Goal: Task Accomplishment & Management: Complete application form

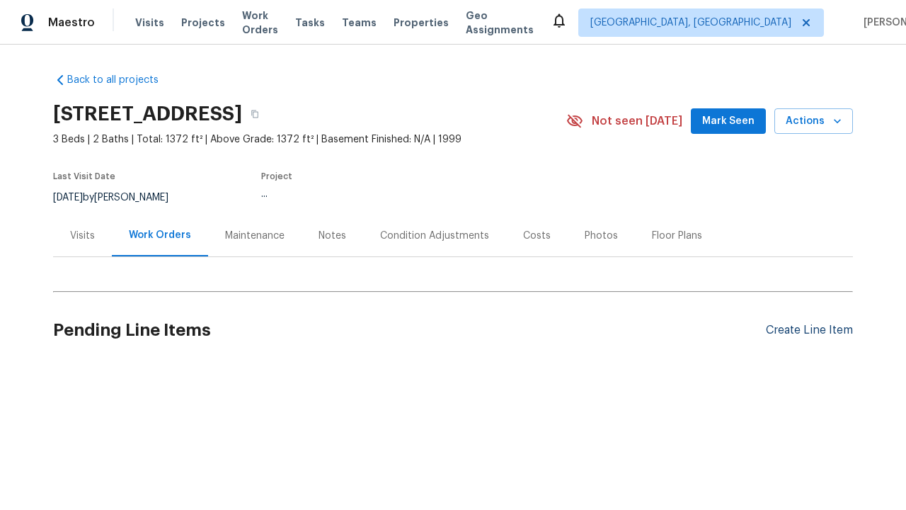
click at [804, 330] on div "Create Line Item" at bounding box center [809, 330] width 87 height 13
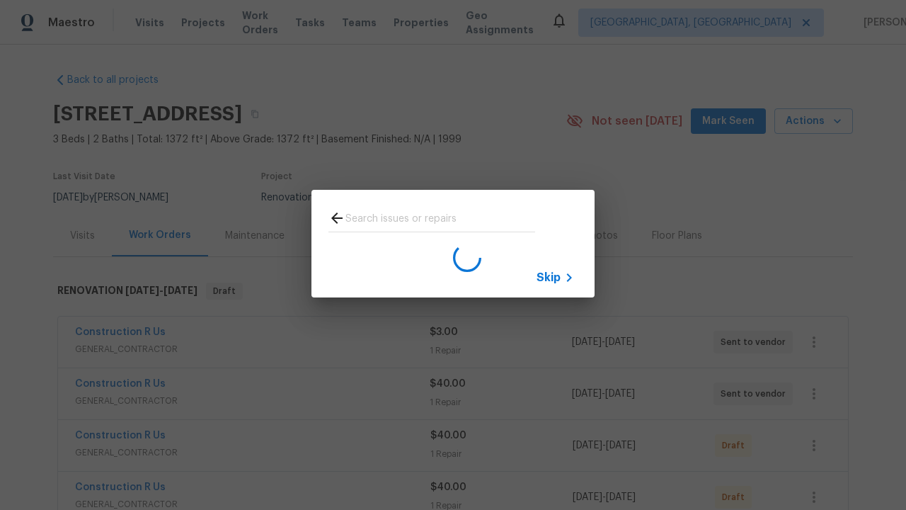
click at [549, 277] on span "Skip" at bounding box center [549, 278] width 24 height 14
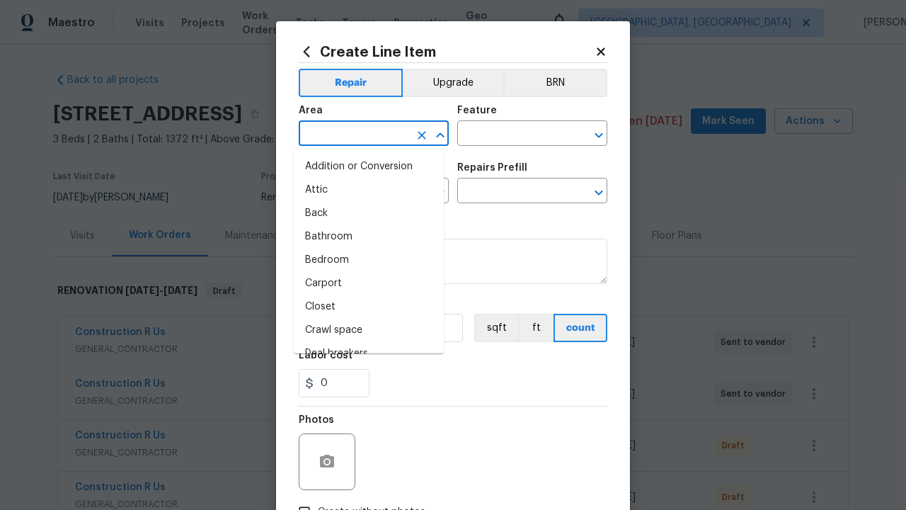
click at [363, 260] on li "Bedroom" at bounding box center [369, 260] width 150 height 23
type input "Bedroom"
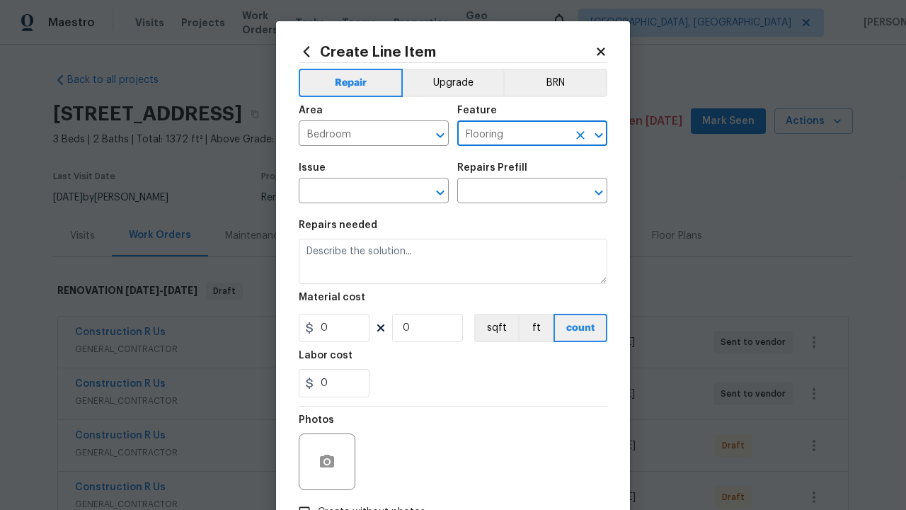
type input "Flooring"
type input "Wallpaper"
type input "Remove"
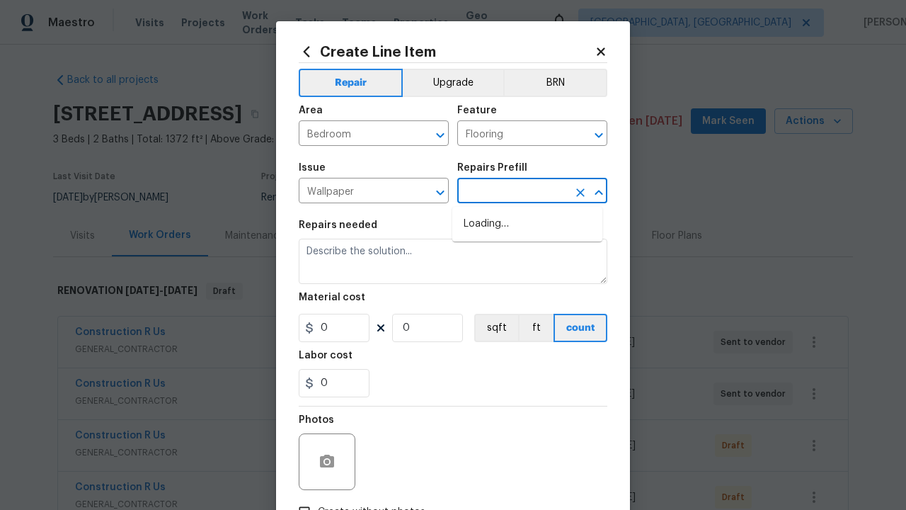
type input "Walls and Ceiling"
type input "Remove decals $20.00"
type textarea "Remove decals from door/wall/ceiling"
type input "20"
type input "1"
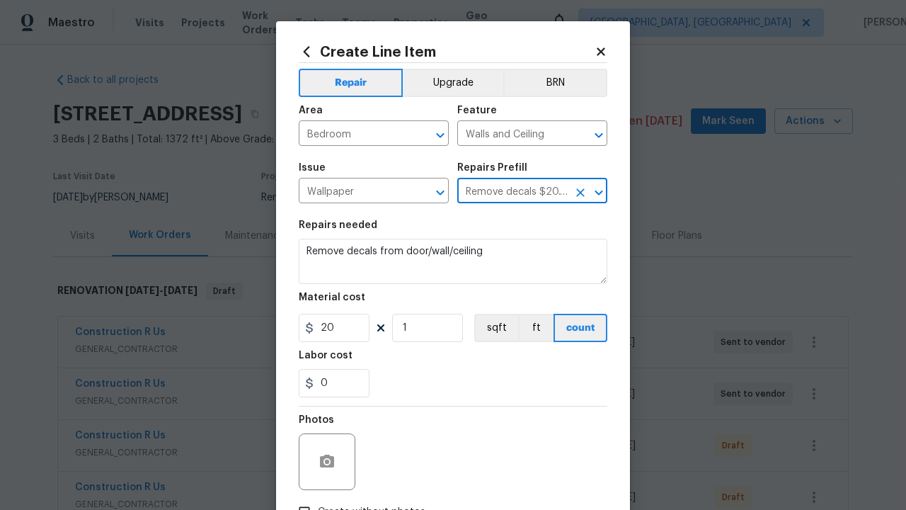
type input "Remove decals $20.00"
type input "2"
click at [490, 329] on button "sqft" at bounding box center [496, 328] width 44 height 28
click at [299, 499] on input "Create without photos" at bounding box center [304, 512] width 27 height 27
checkbox input "true"
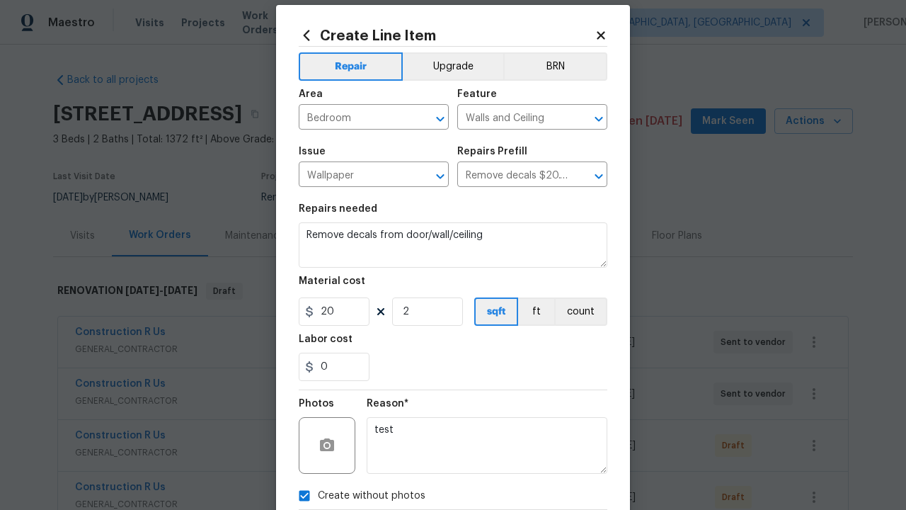
type textarea "test"
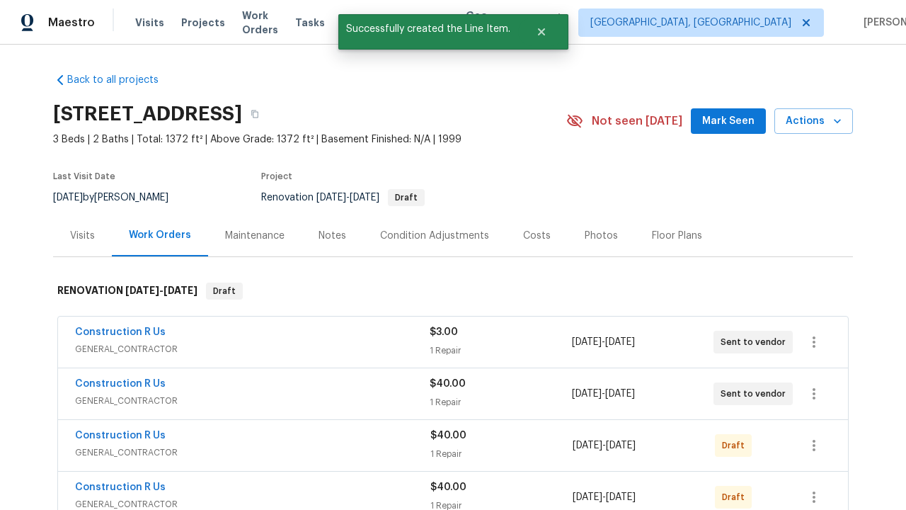
checkbox input "true"
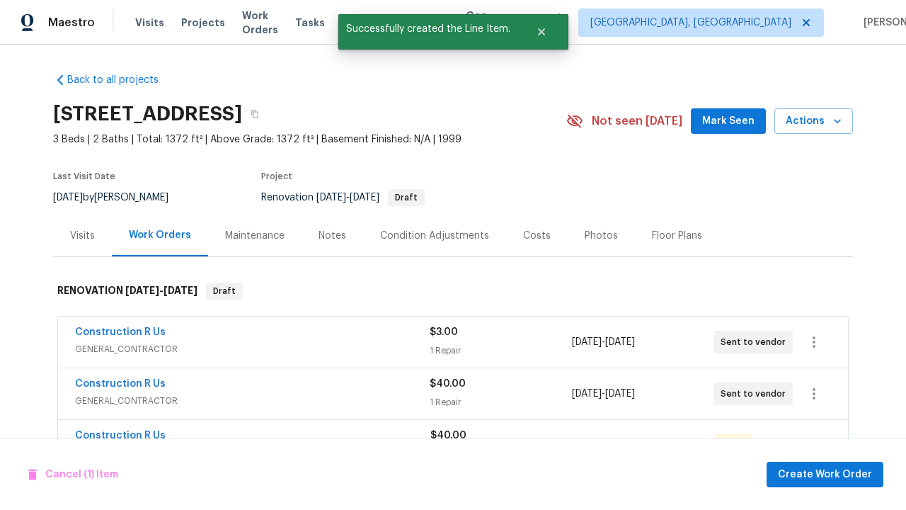
click at [828, 474] on span "Create Work Order" at bounding box center [825, 475] width 94 height 18
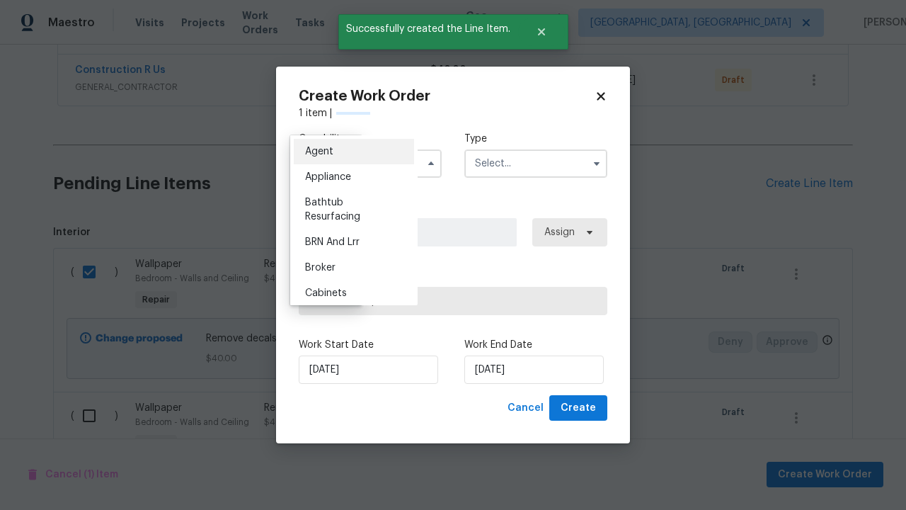
scroll to position [564, 0]
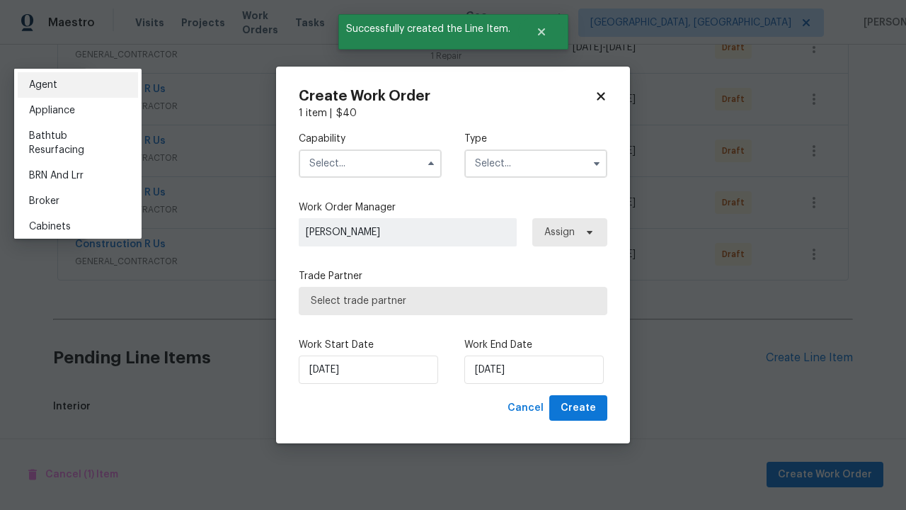
type input "General Contractor"
click at [536, 163] on input "text" at bounding box center [536, 163] width 143 height 28
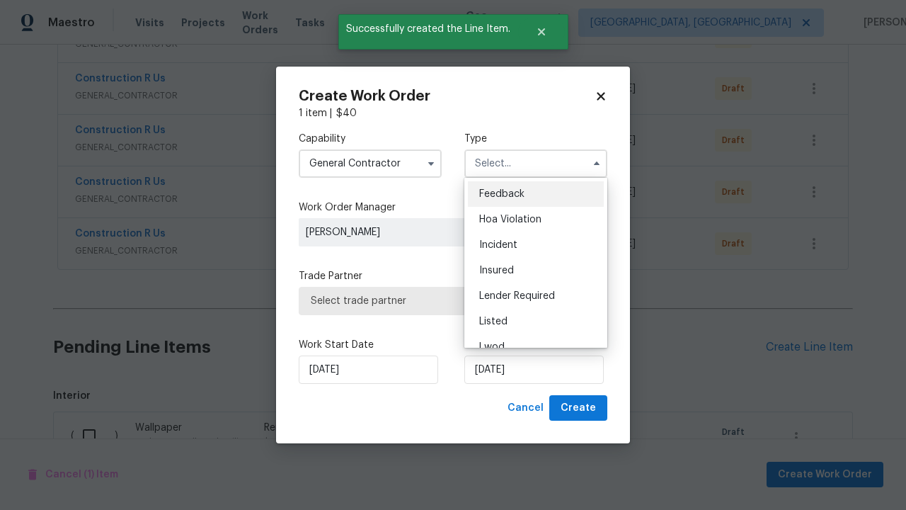
scroll to position [727, 0]
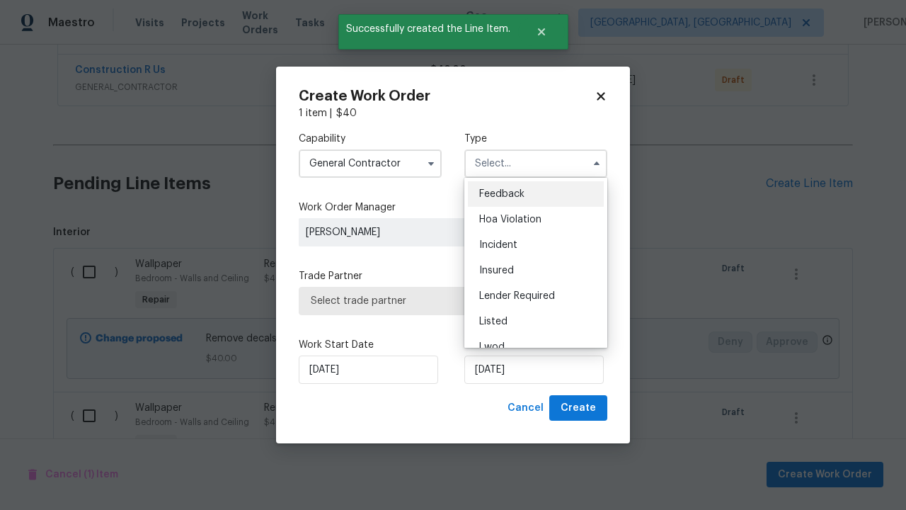
click at [505, 419] on span "Renovation" at bounding box center [505, 424] width 52 height 10
type input "Renovation"
click at [443, 300] on span "Select trade partner" at bounding box center [453, 301] width 285 height 14
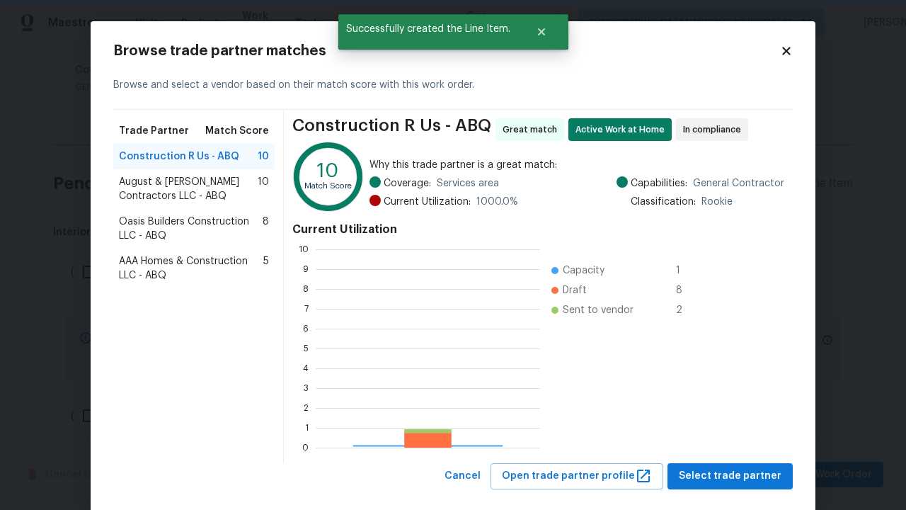
scroll to position [188, 214]
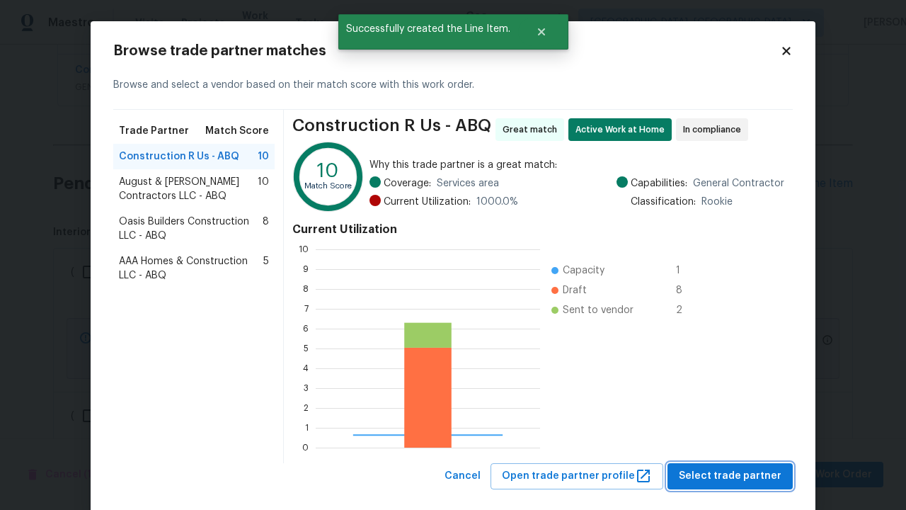
click at [729, 467] on span "Select trade partner" at bounding box center [730, 476] width 103 height 18
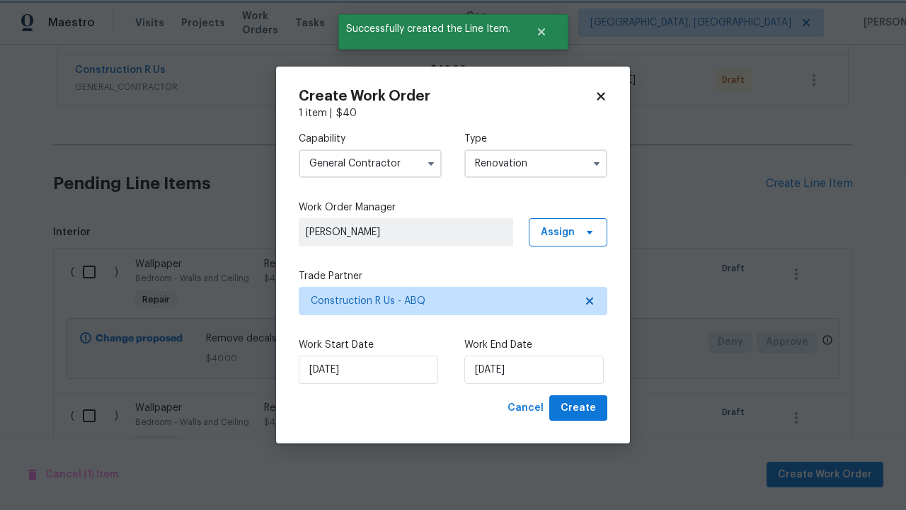
scroll to position [23, 0]
click at [580, 408] on span "Create" at bounding box center [578, 408] width 35 height 18
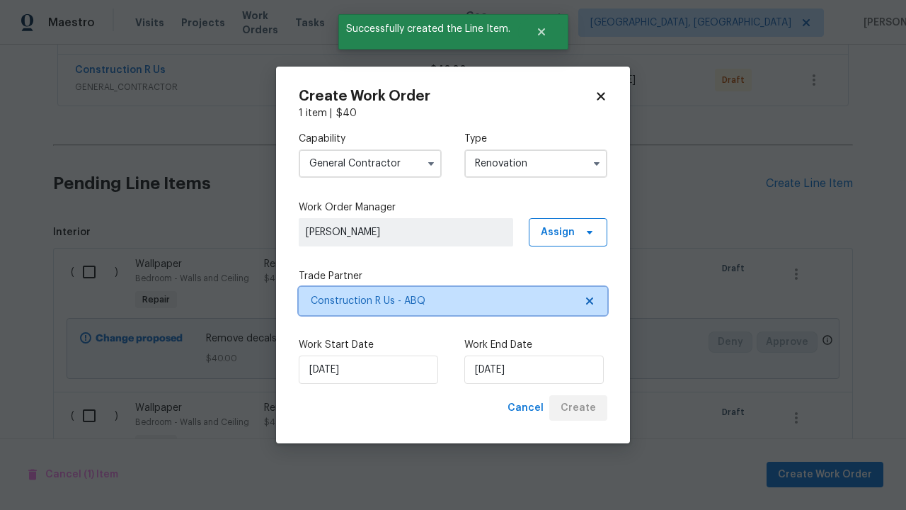
scroll to position [0, 0]
